Goal: Information Seeking & Learning: Learn about a topic

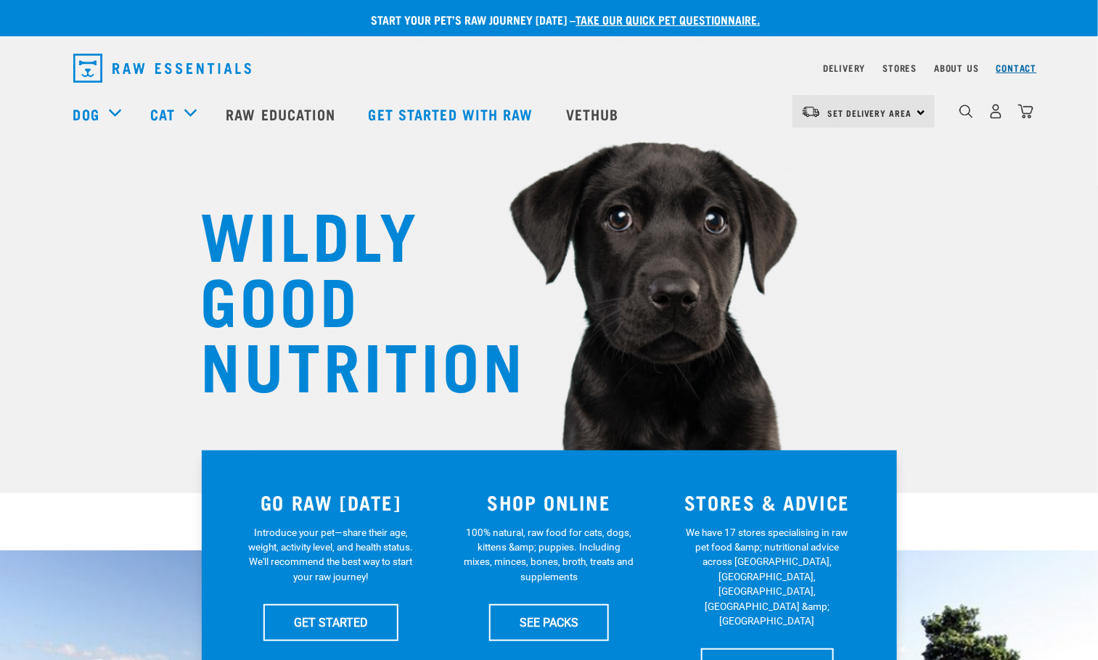
click at [1011, 68] on link "Contact" at bounding box center [1016, 67] width 41 height 5
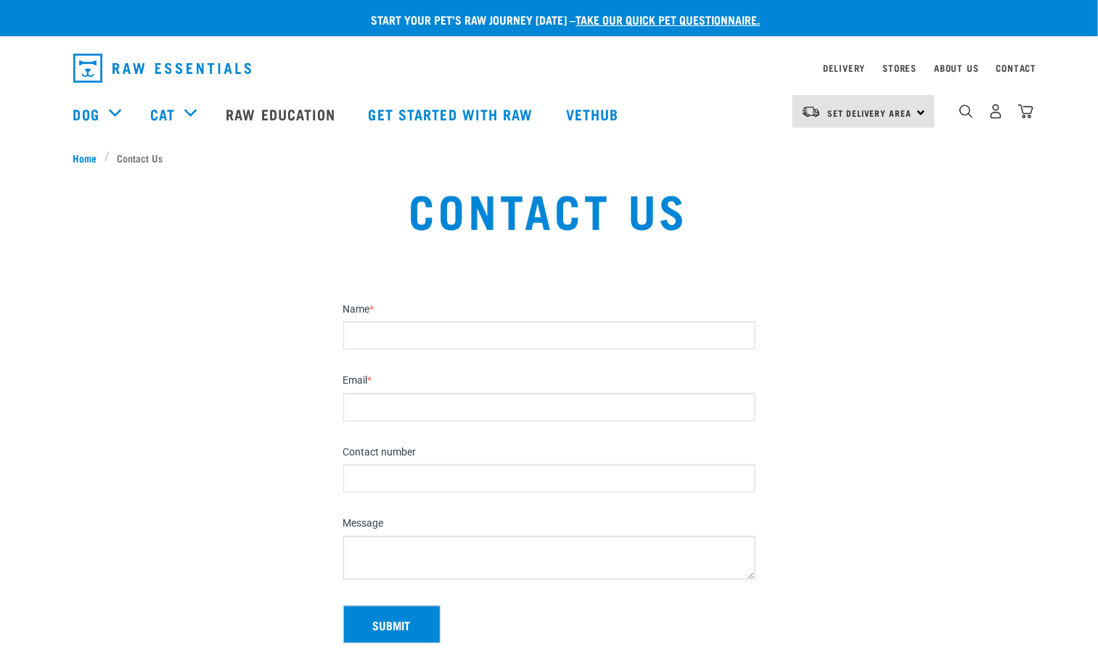
click at [592, 107] on link "Vethub" at bounding box center [595, 114] width 86 height 58
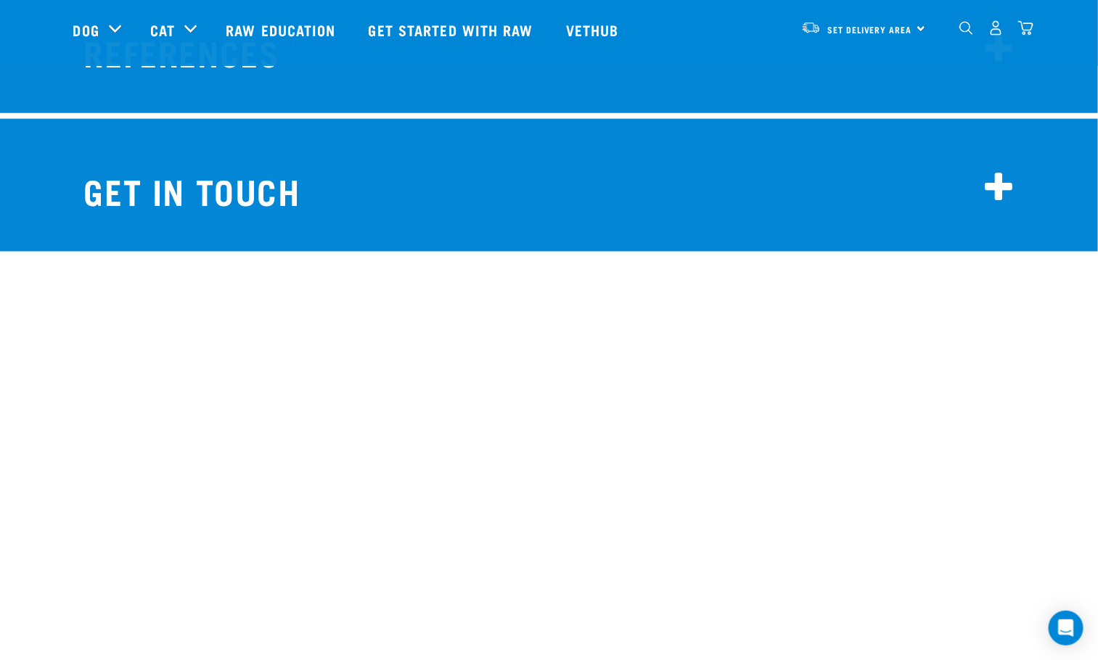
scroll to position [11793, 0]
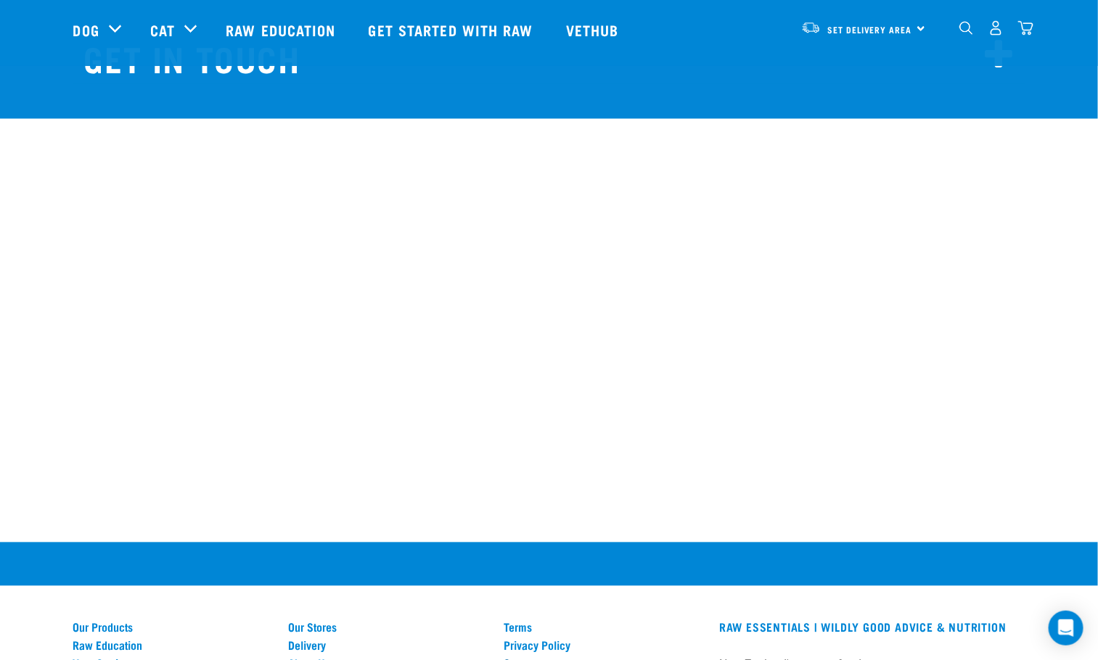
click at [530, 657] on link "Contact" at bounding box center [603, 663] width 198 height 13
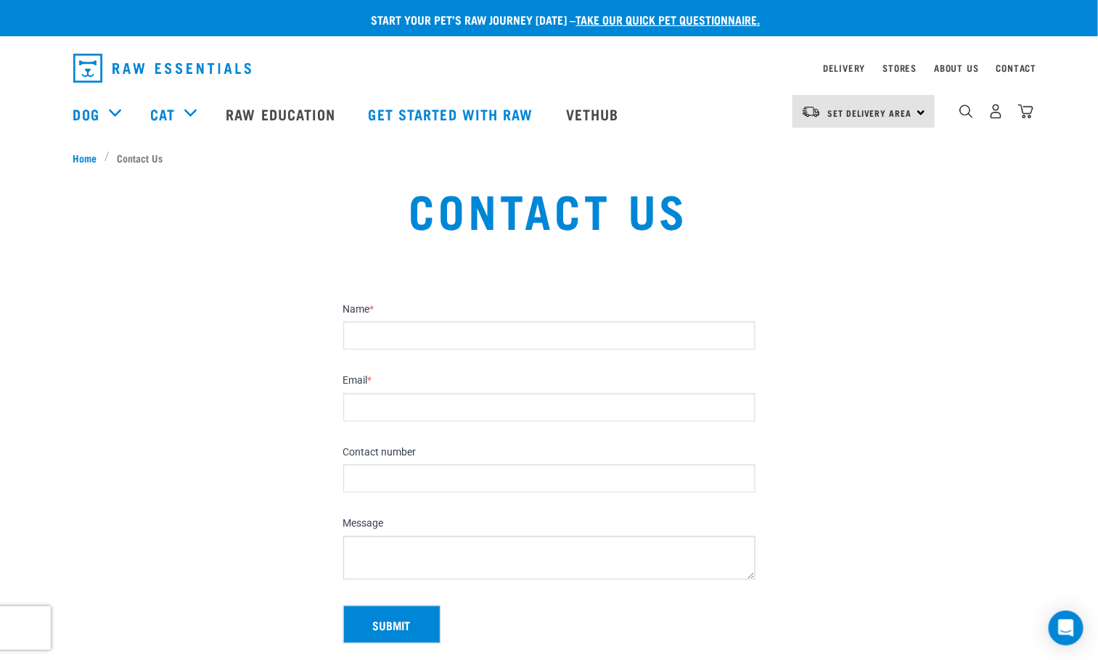
click at [532, 344] on input "Name *" at bounding box center [549, 335] width 412 height 28
drag, startPoint x: 532, startPoint y: 319, endPoint x: 543, endPoint y: 324, distance: 12.3
click at [532, 321] on div "Name *" at bounding box center [549, 326] width 412 height 47
click at [586, 107] on link "Vethub" at bounding box center [595, 114] width 86 height 58
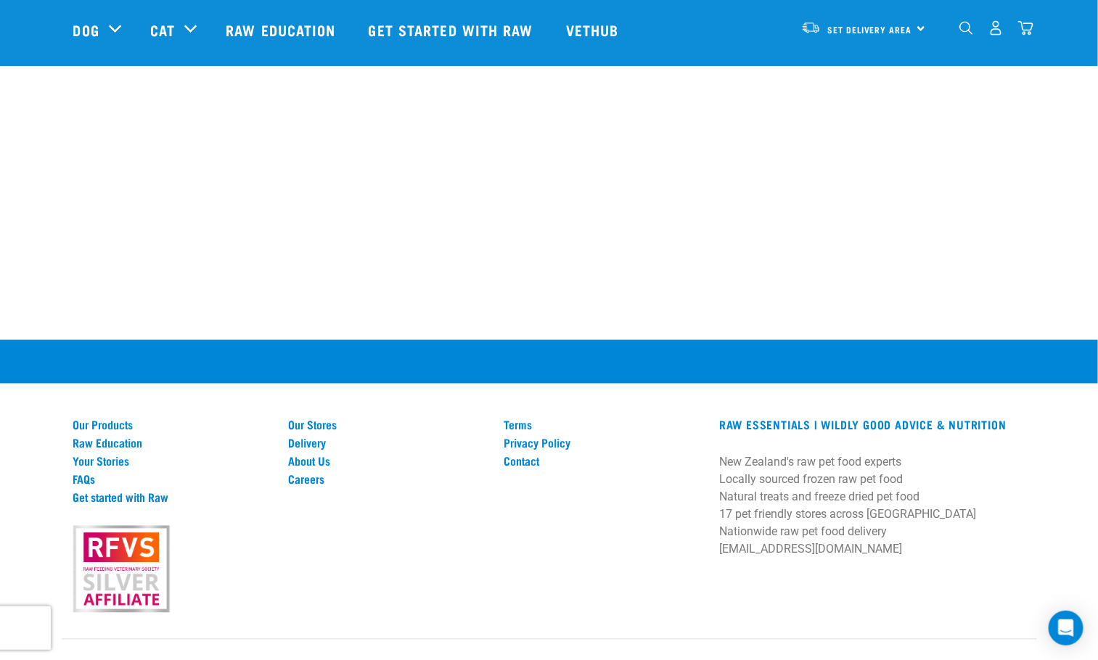
scroll to position [854, 0]
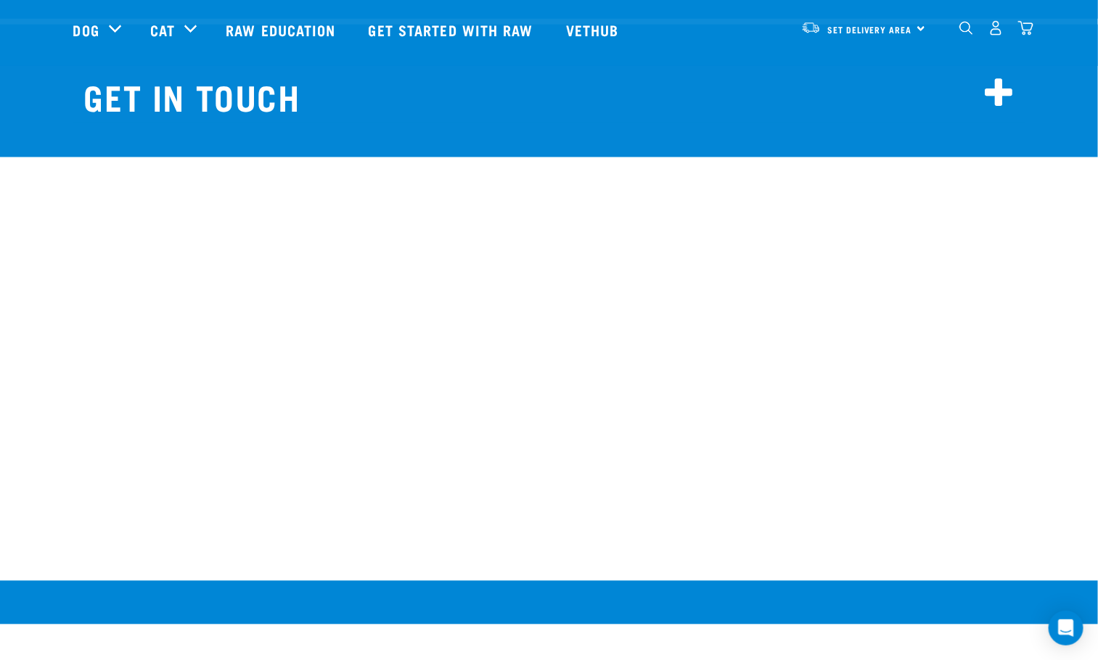
scroll to position [11793, 0]
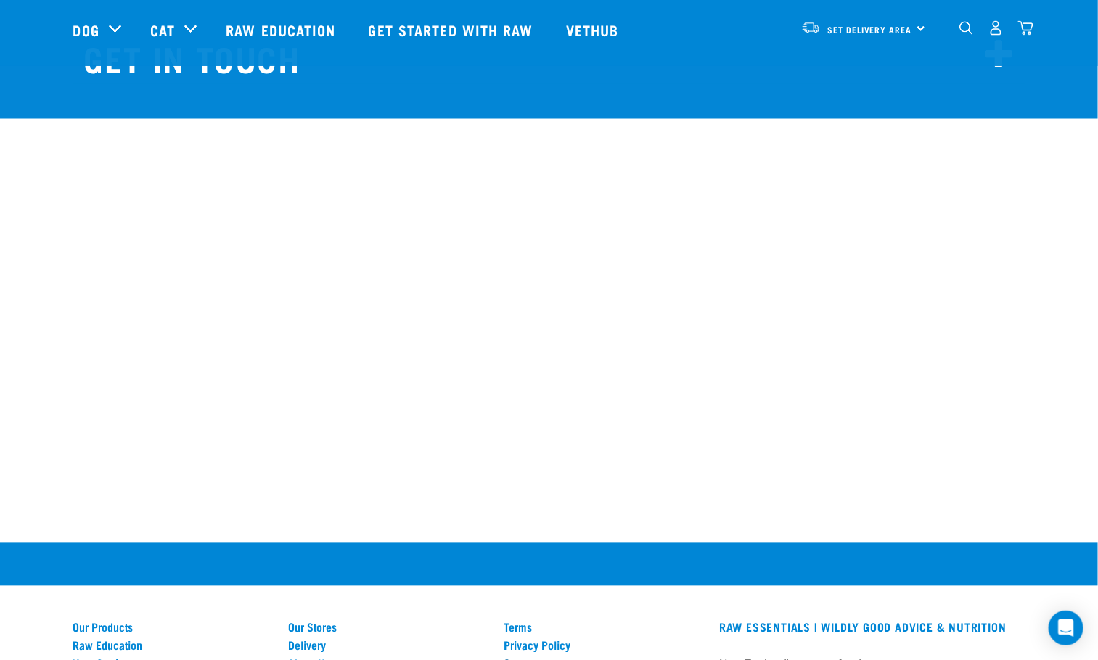
click at [525, 657] on link "Contact" at bounding box center [603, 663] width 198 height 13
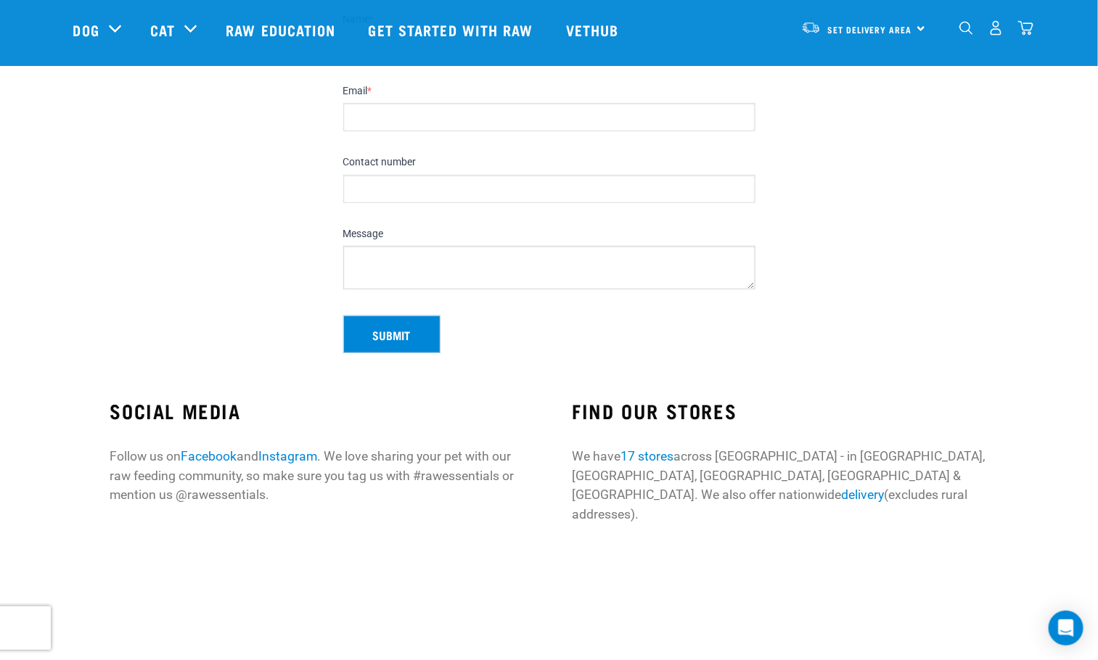
scroll to position [327, 0]
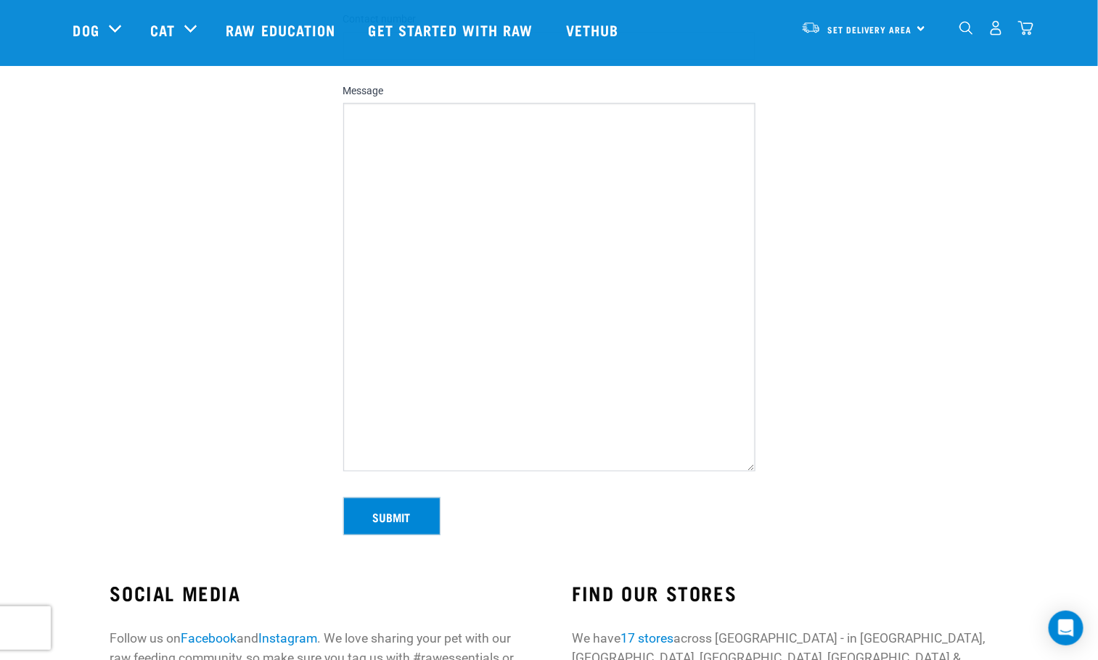
drag, startPoint x: 749, startPoint y: 147, endPoint x: 926, endPoint y: 467, distance: 365.8
click at [926, 467] on section "Name * Email * Contact number Message Leave this field blank Submit" at bounding box center [549, 198] width 1098 height 710
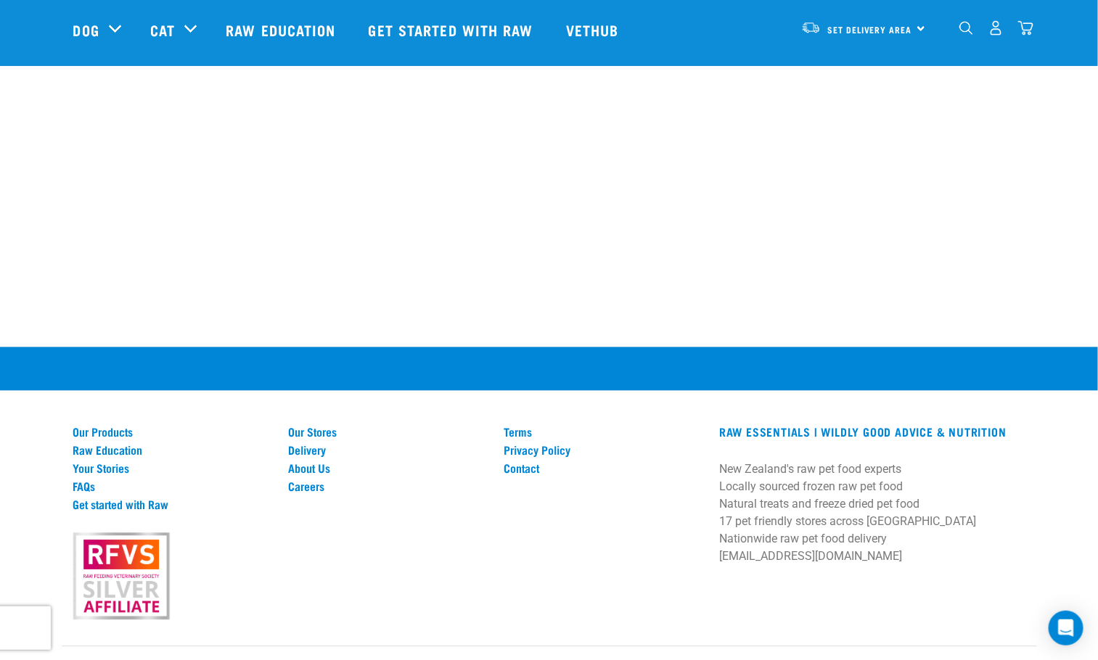
scroll to position [1173, 0]
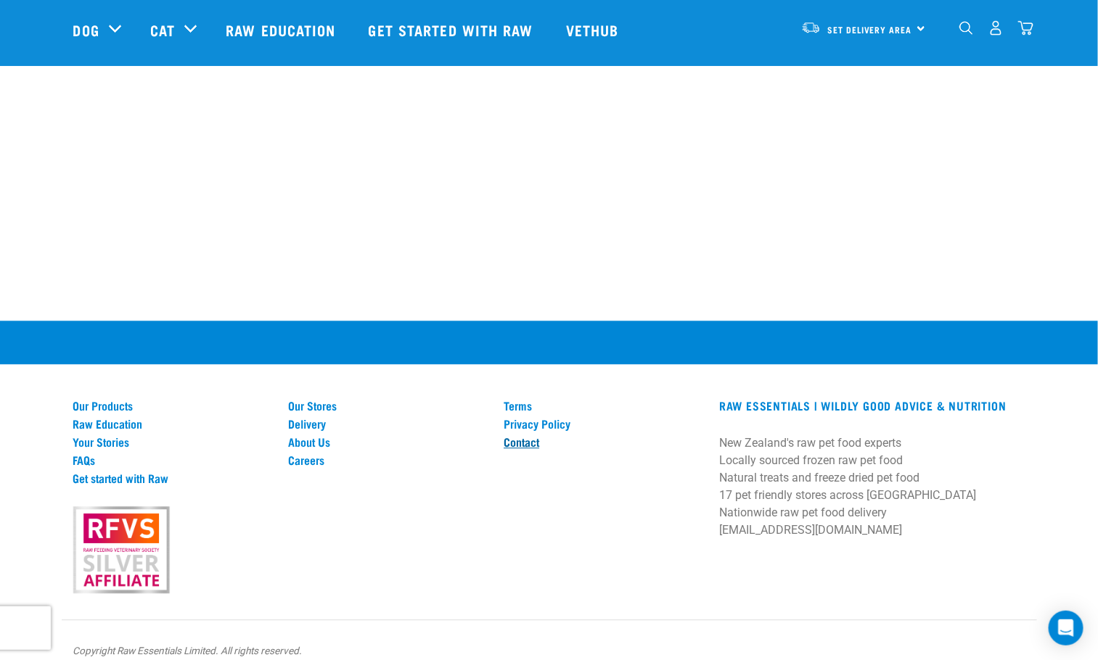
click at [523, 435] on link "Contact" at bounding box center [603, 441] width 198 height 13
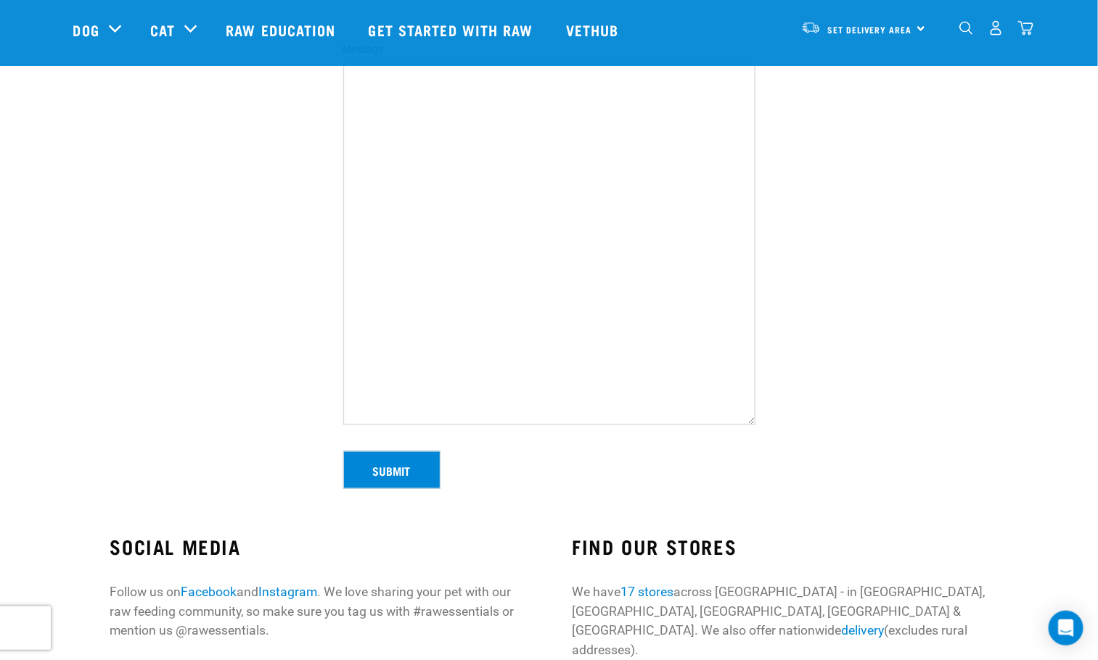
scroll to position [303, 0]
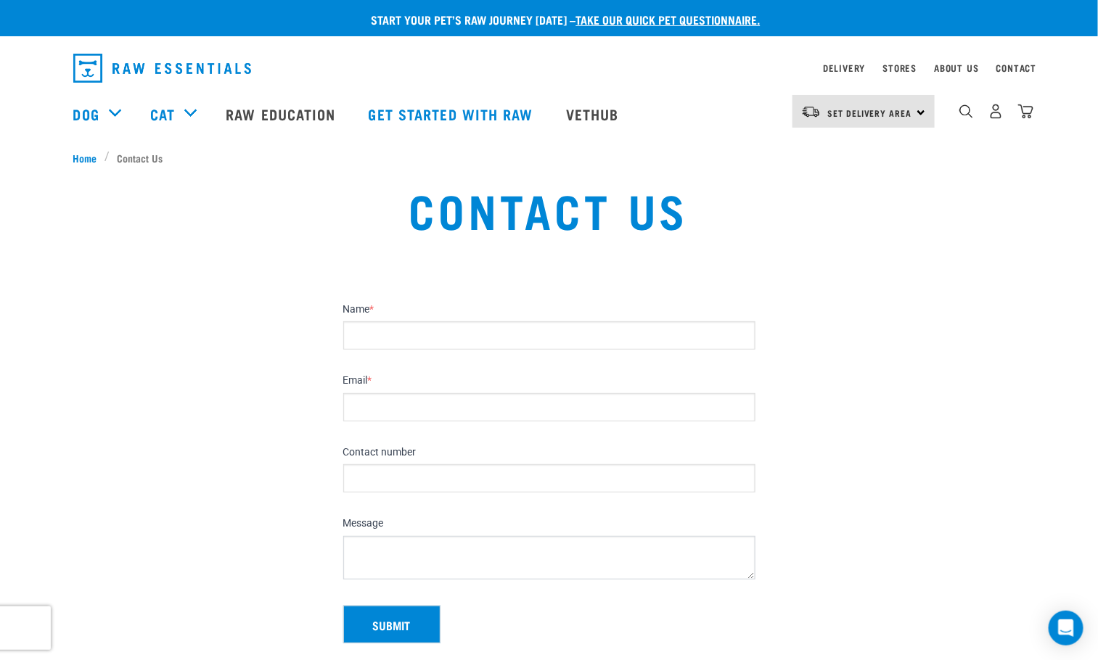
click at [471, 411] on input "Email *" at bounding box center [549, 407] width 412 height 28
click at [440, 484] on input "Contact number" at bounding box center [549, 478] width 412 height 28
click at [597, 116] on link "Vethub" at bounding box center [595, 114] width 86 height 58
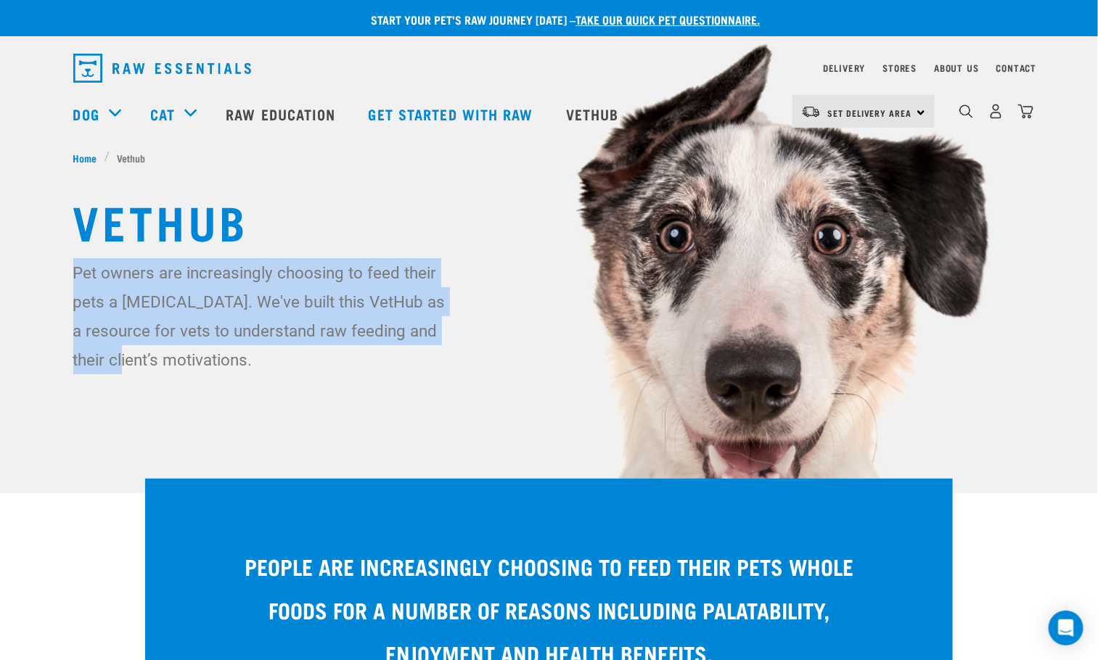
drag, startPoint x: 714, startPoint y: 216, endPoint x: 667, endPoint y: 266, distance: 68.8
click at [699, 307] on div "Vethub Pet owners are increasingly choosing to feed their pets a raw diet. We'v…" at bounding box center [549, 284] width 975 height 180
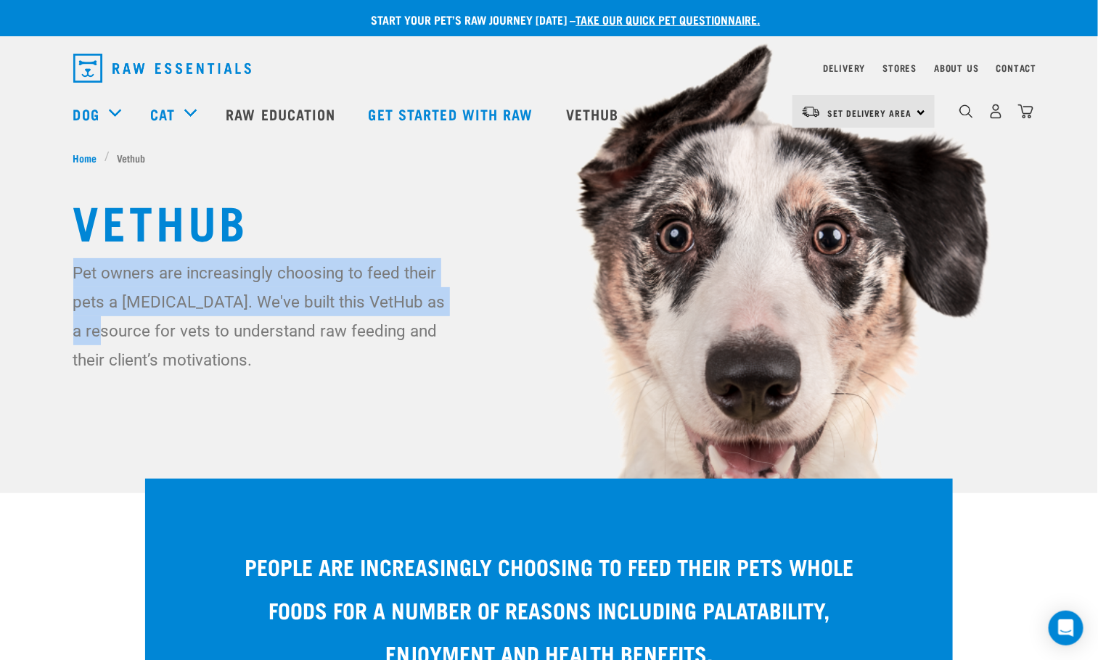
click at [616, 226] on h1 "Vethub" at bounding box center [549, 220] width 952 height 52
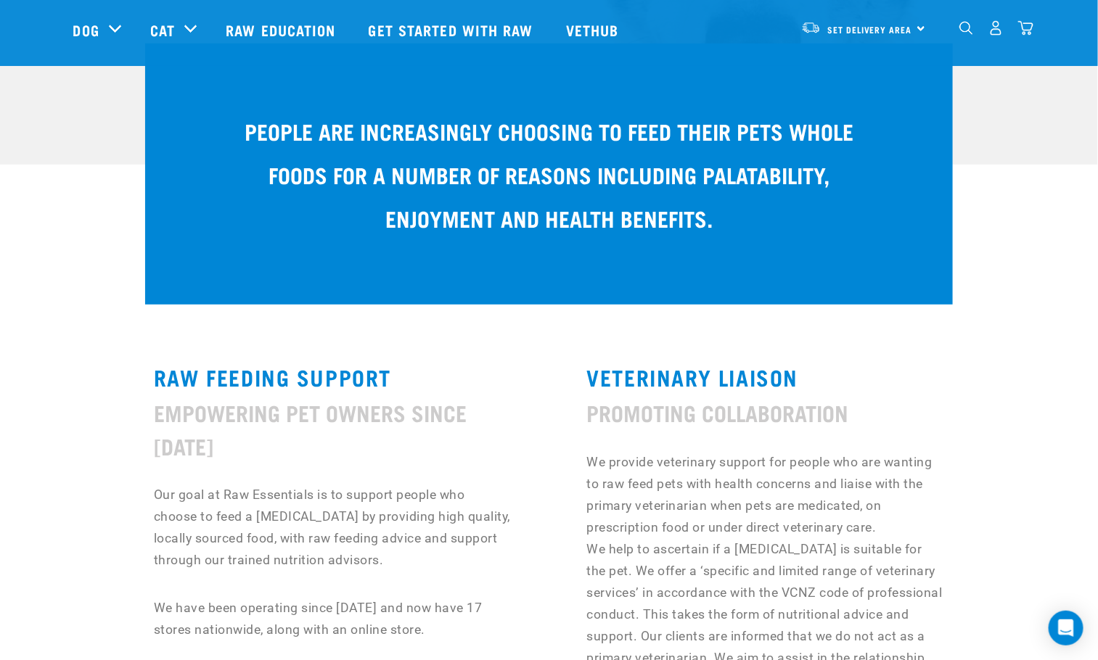
scroll to position [762, 0]
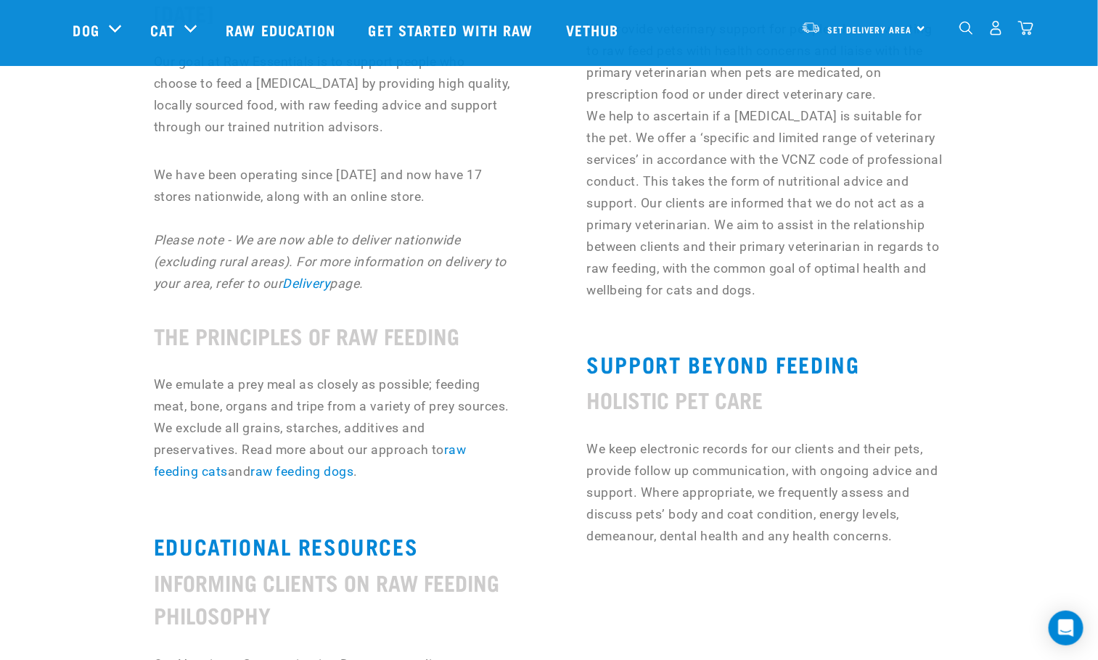
click at [586, 244] on p "We provide veterinary support for people who are wanting to raw feed pets with …" at bounding box center [765, 159] width 358 height 283
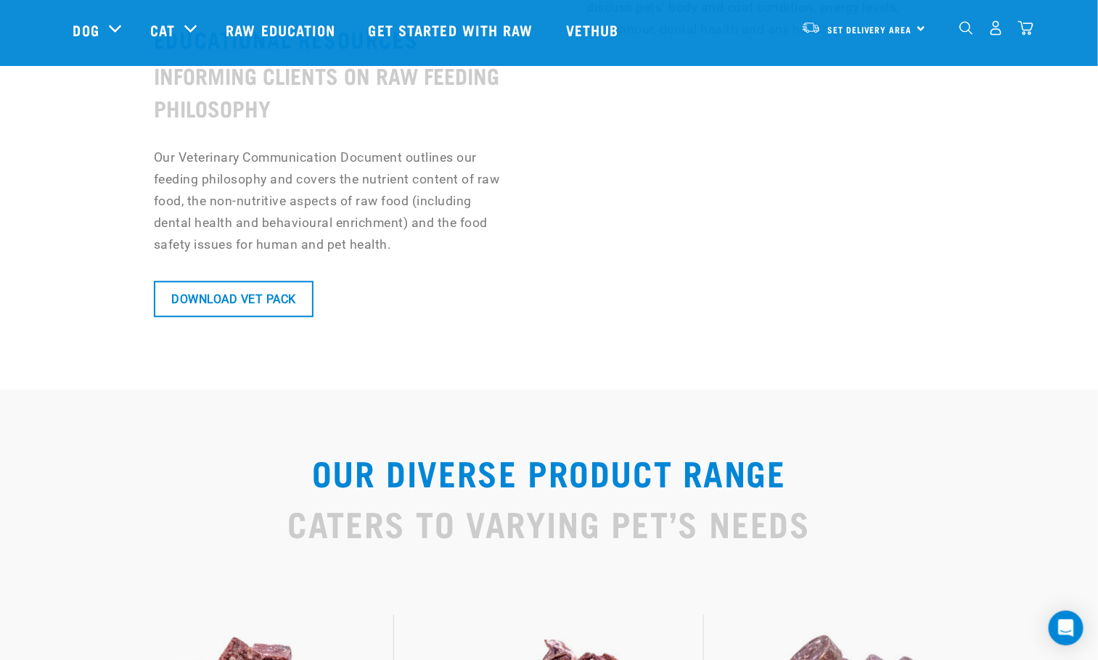
scroll to position [1633, 0]
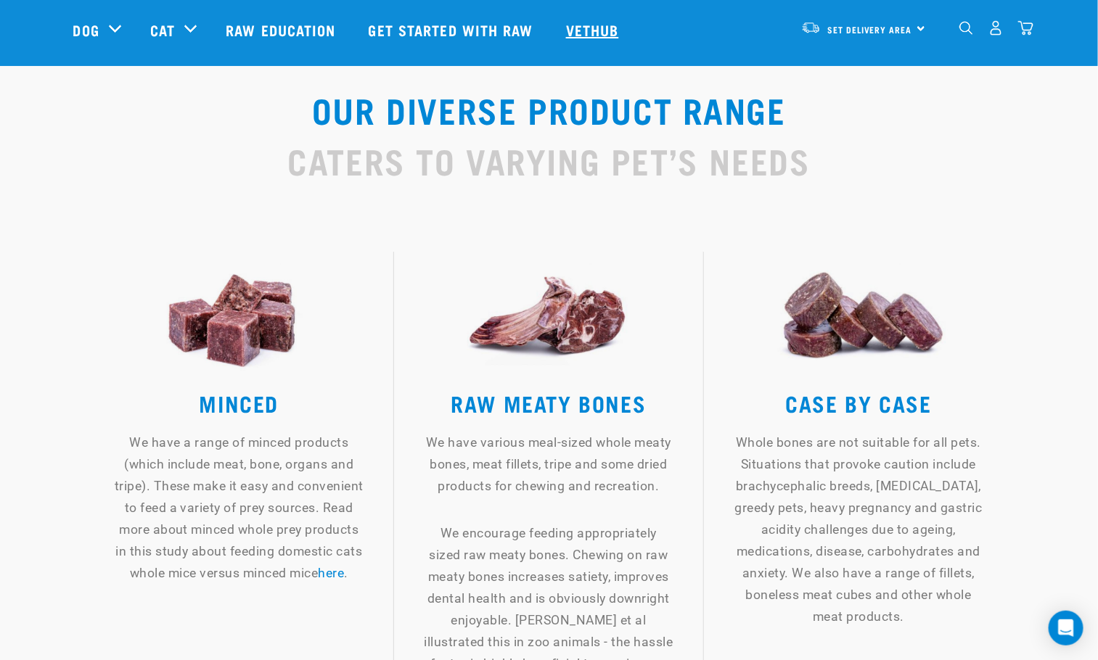
click at [626, 13] on link "Vethub" at bounding box center [595, 30] width 86 height 58
click at [617, 24] on link "Vethub" at bounding box center [595, 30] width 86 height 58
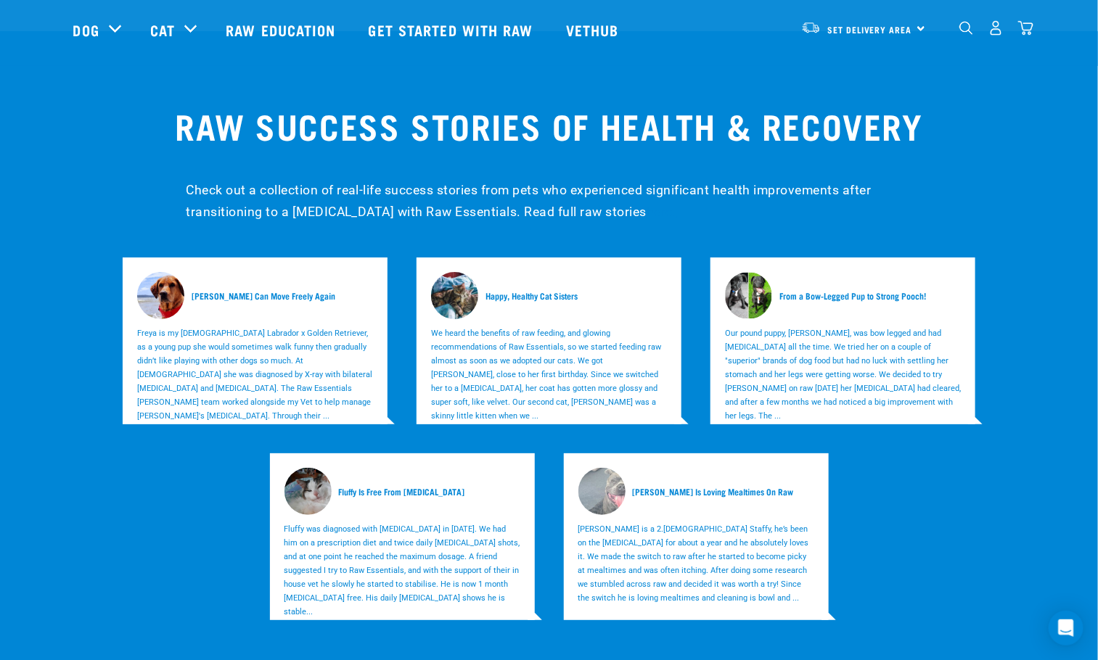
scroll to position [5330, 0]
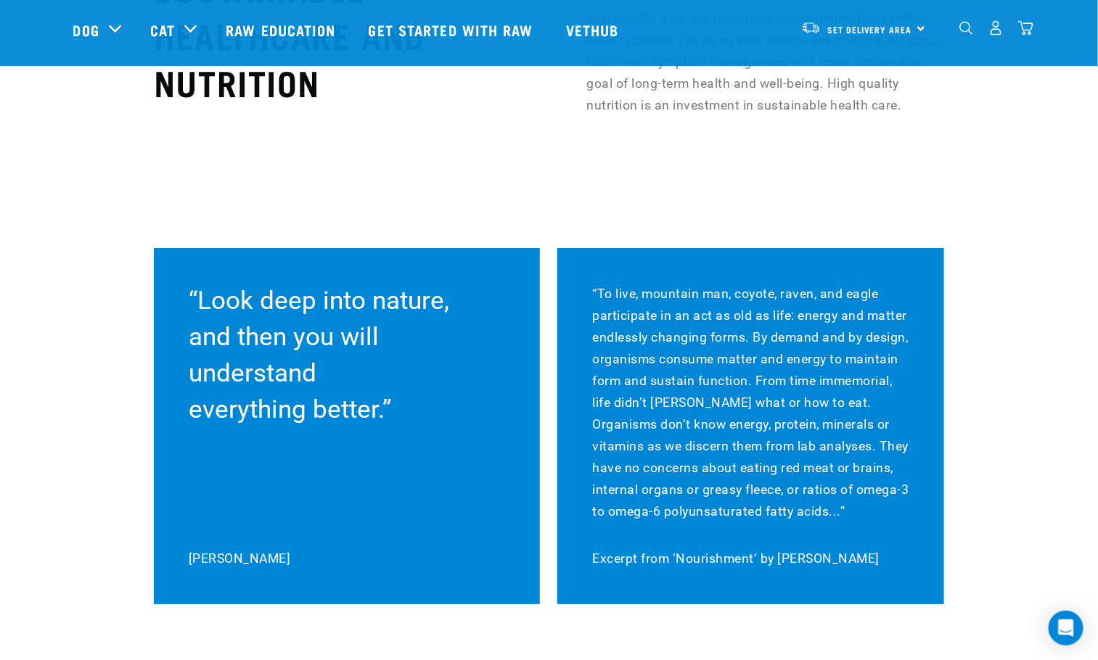
scroll to position [10905, 0]
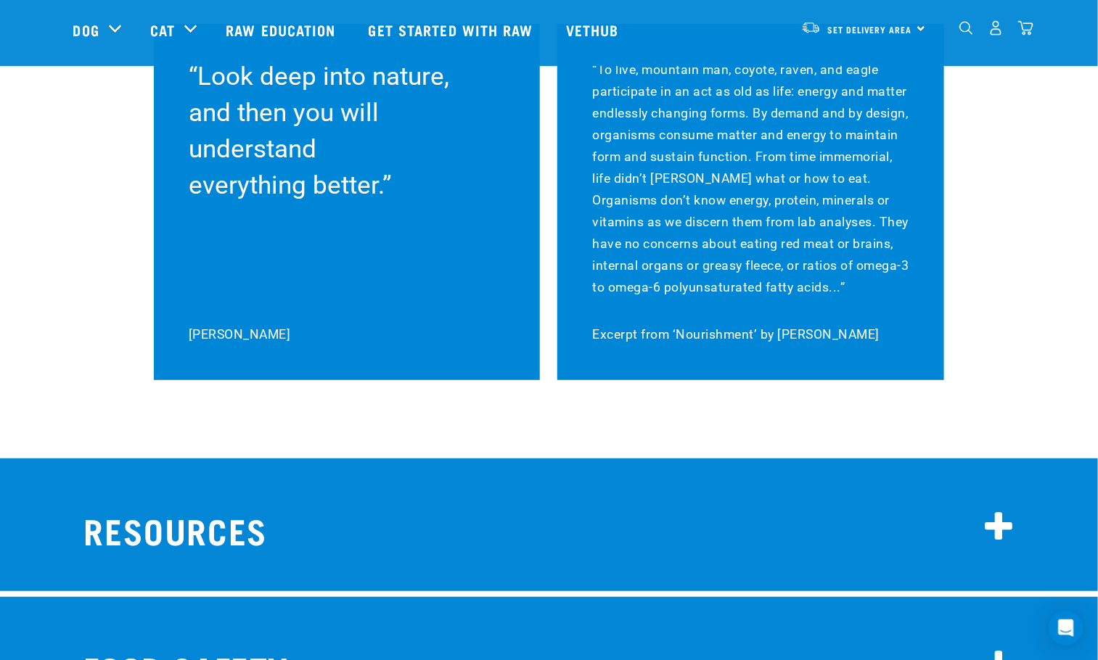
click at [355, 499] on h2 "RESOURCES" at bounding box center [549, 527] width 952 height 57
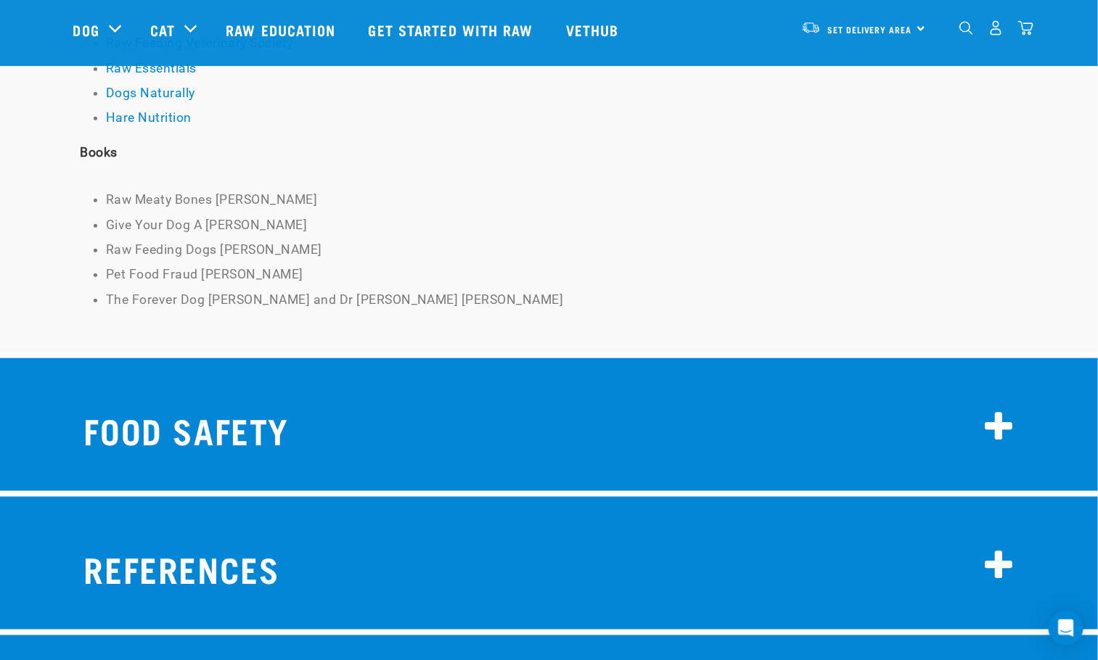
scroll to position [11481, 0]
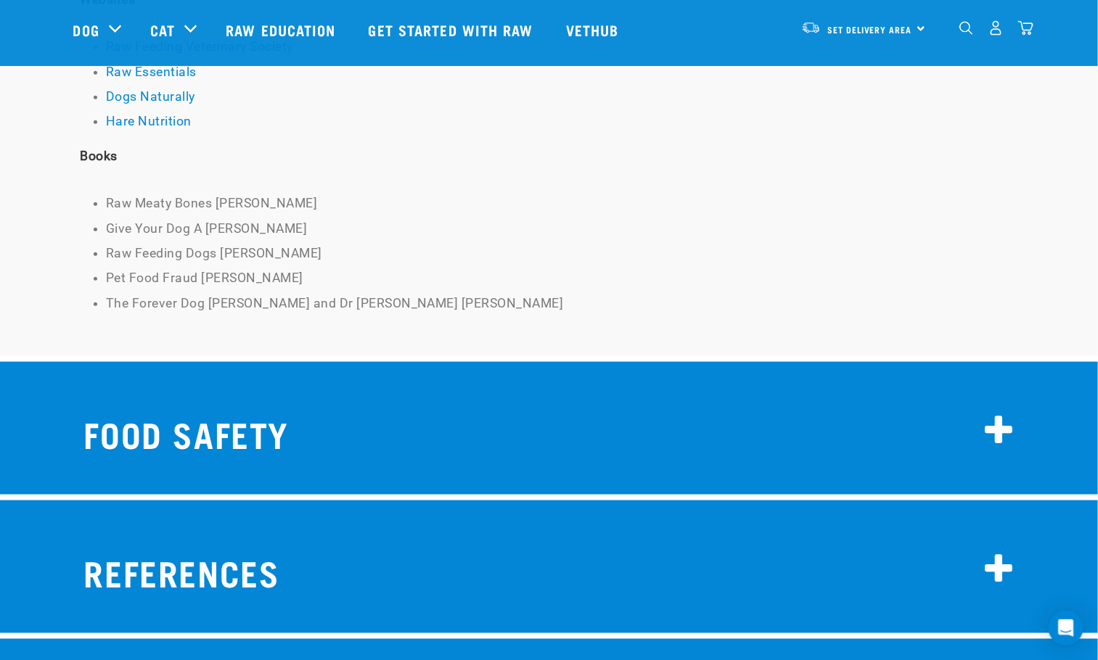
drag, startPoint x: 364, startPoint y: 370, endPoint x: 356, endPoint y: 407, distance: 37.9
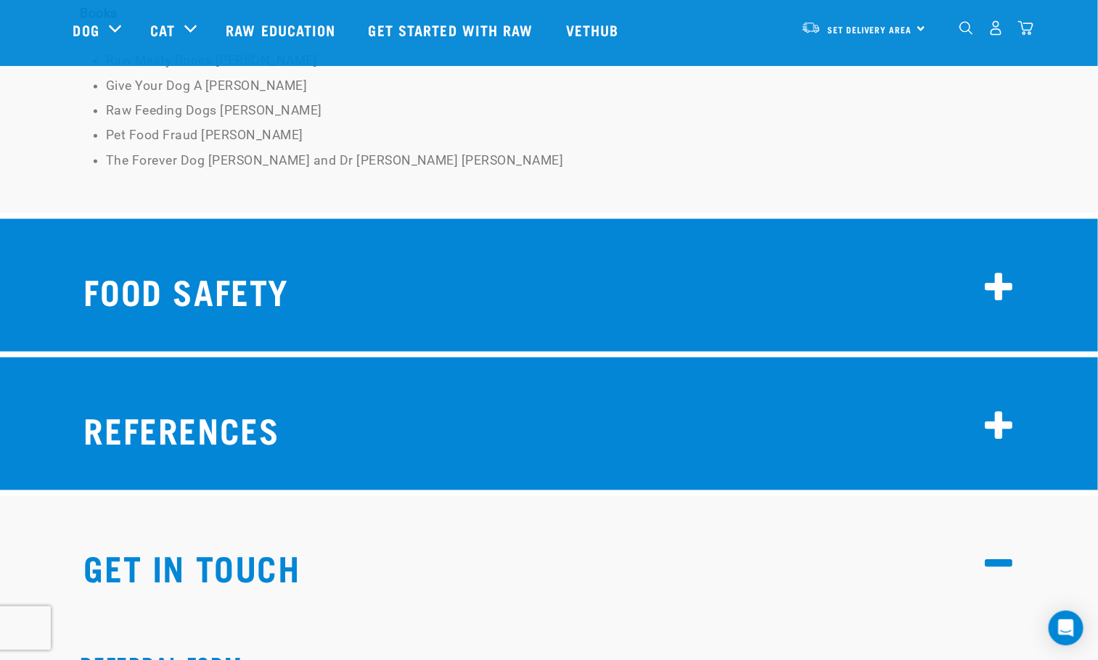
scroll to position [11916, 0]
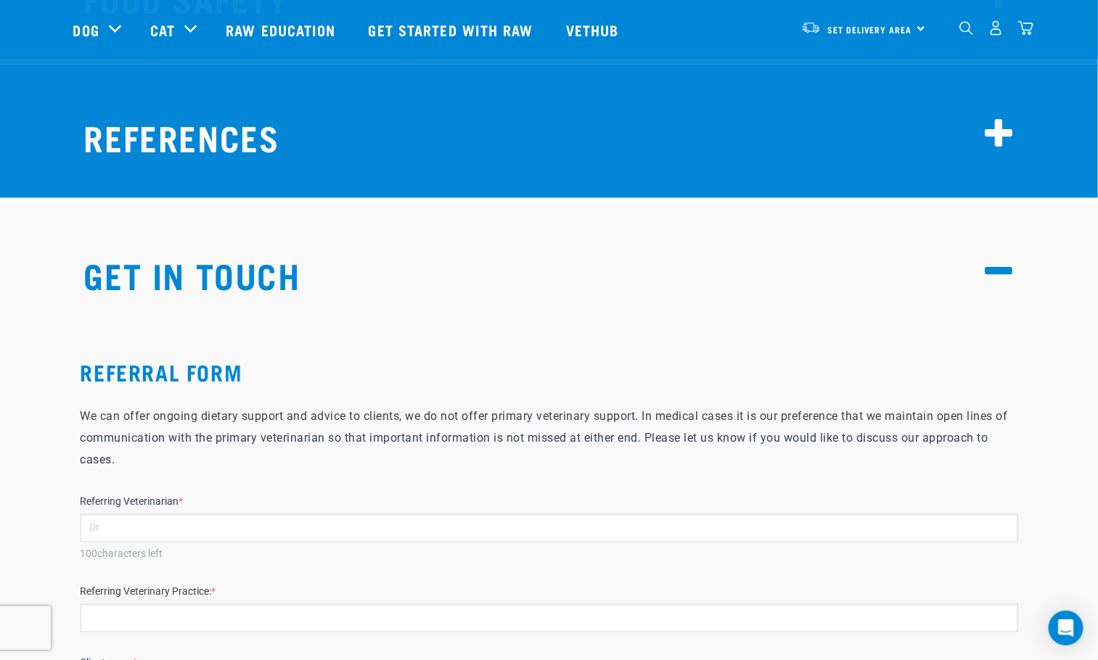
click at [166, 309] on div "REFERRAL FORM" at bounding box center [549, 350] width 949 height 83
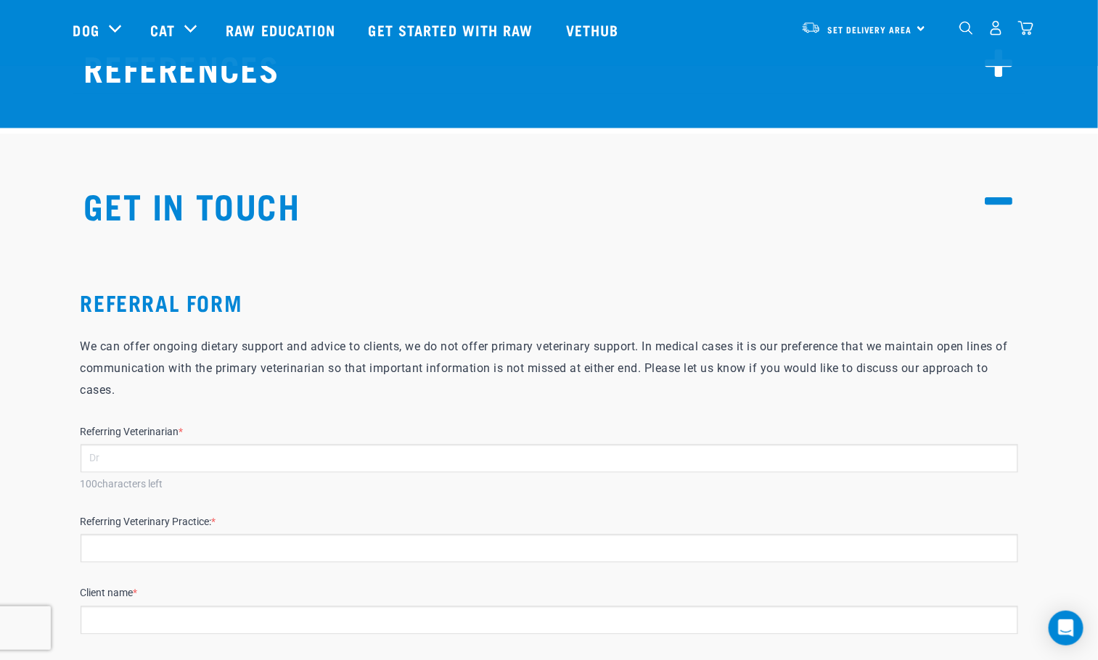
scroll to position [12134, 0]
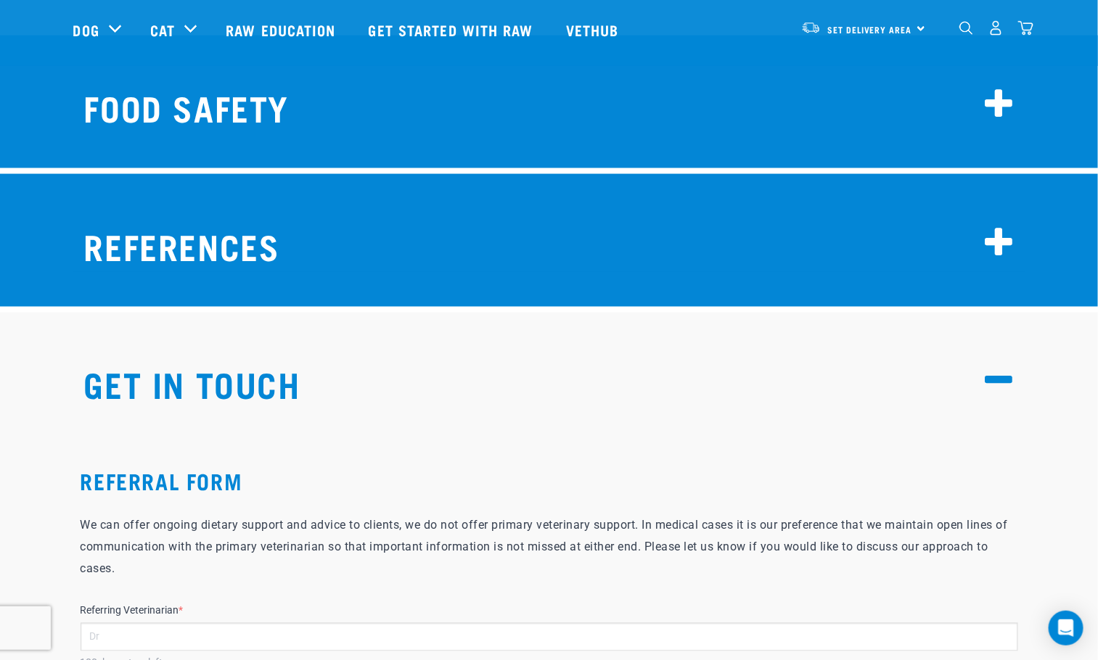
click at [200, 623] on input "Referring Veterinarian *" at bounding box center [550, 637] width 938 height 28
click at [364, 515] on p "We can offer ongoing dietary support and advice to clients, we do not offer pri…" at bounding box center [550, 547] width 938 height 65
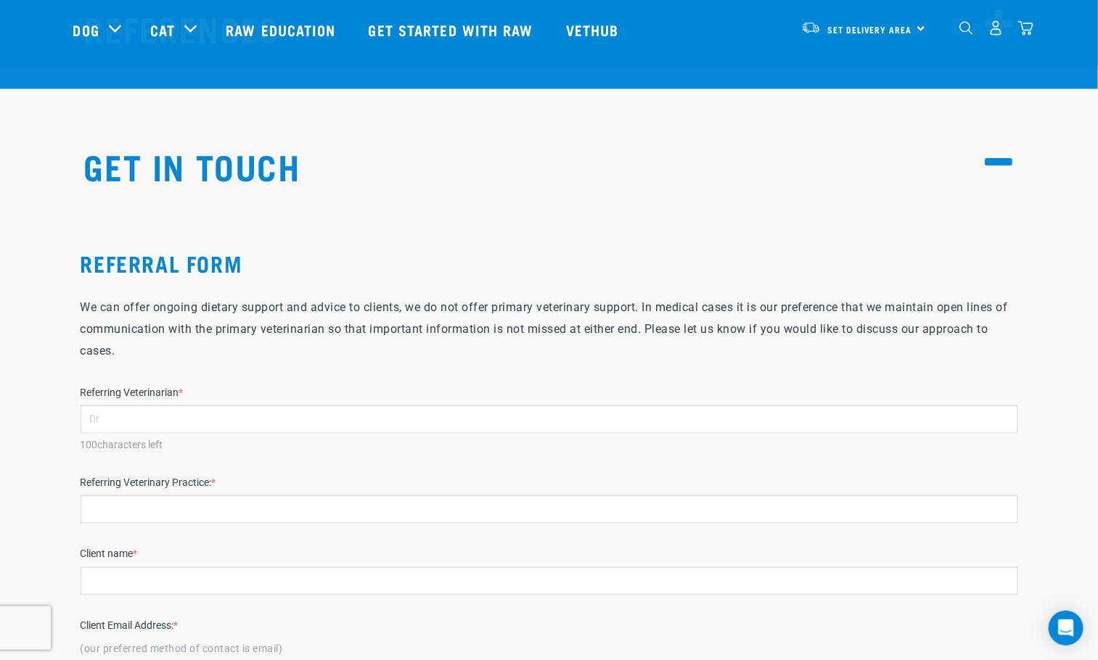
scroll to position [11698, 0]
